Goal: Check status: Check status

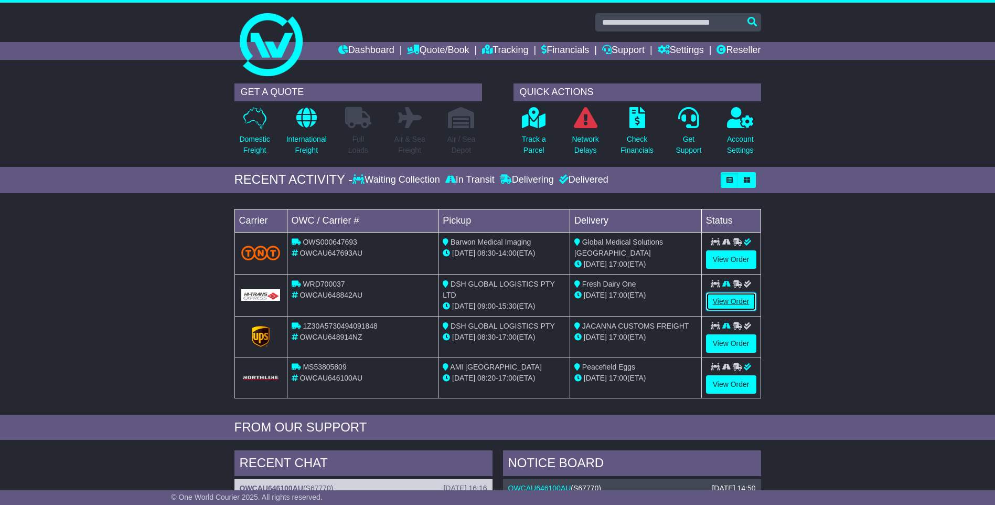
click at [738, 302] on link "View Order" at bounding box center [731, 301] width 50 height 18
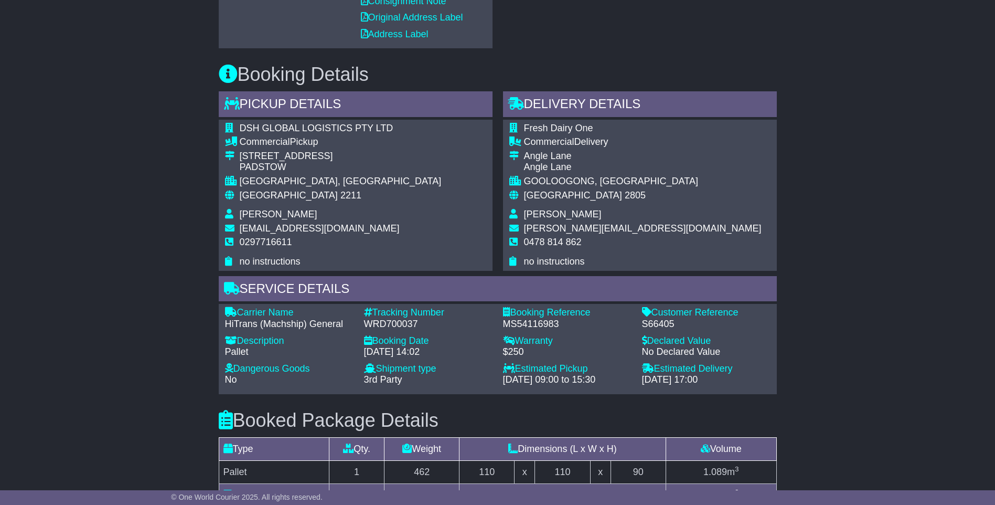
scroll to position [472, 0]
click at [390, 319] on div "WRD700037" at bounding box center [428, 325] width 129 height 12
copy div "WRD700037"
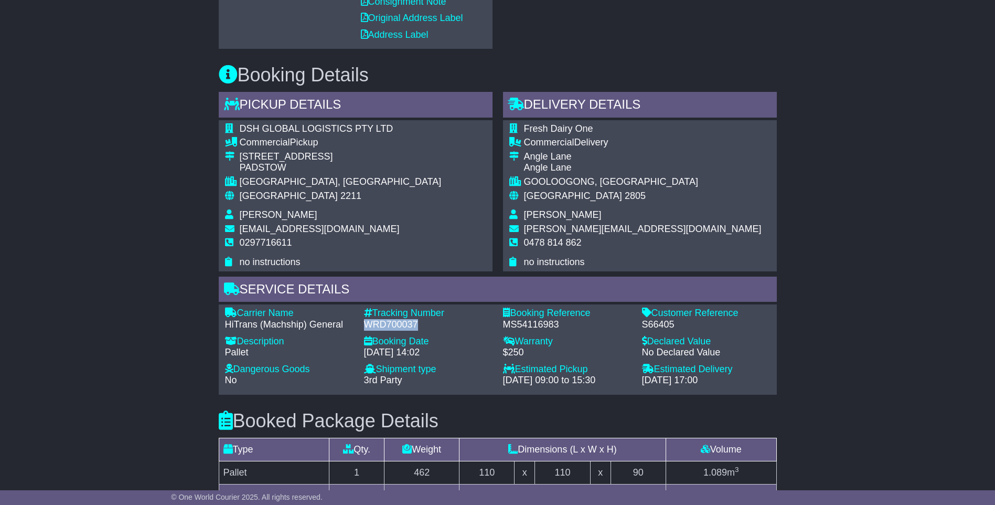
click at [394, 326] on div "WRD700037" at bounding box center [428, 325] width 129 height 12
